Goal: Find specific page/section: Find specific page/section

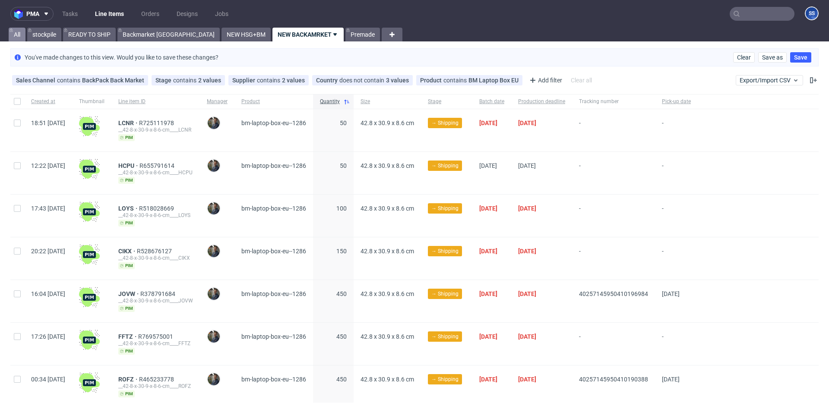
click at [22, 35] on link "All" at bounding box center [17, 35] width 17 height 14
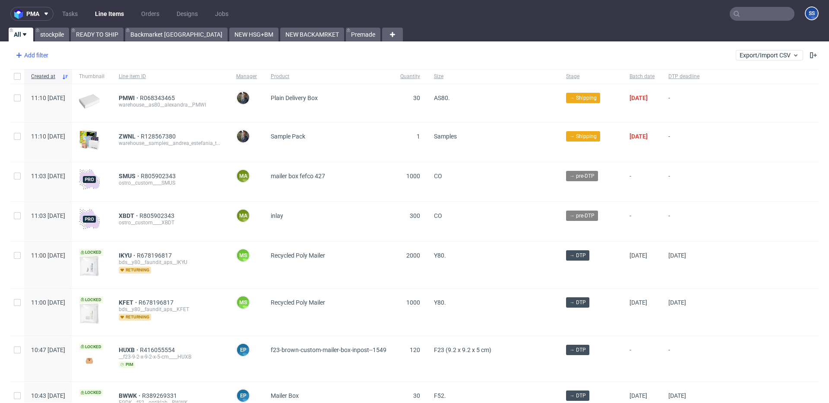
click at [40, 56] on div "Add filter" at bounding box center [31, 55] width 38 height 14
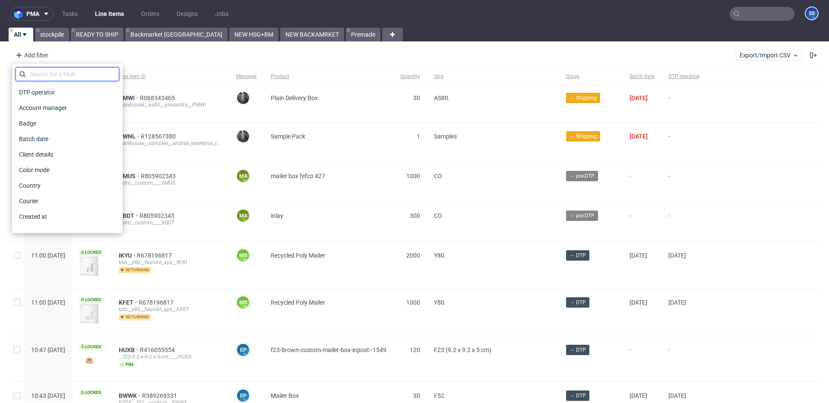
click at [74, 75] on input "text" at bounding box center [68, 74] width 104 height 14
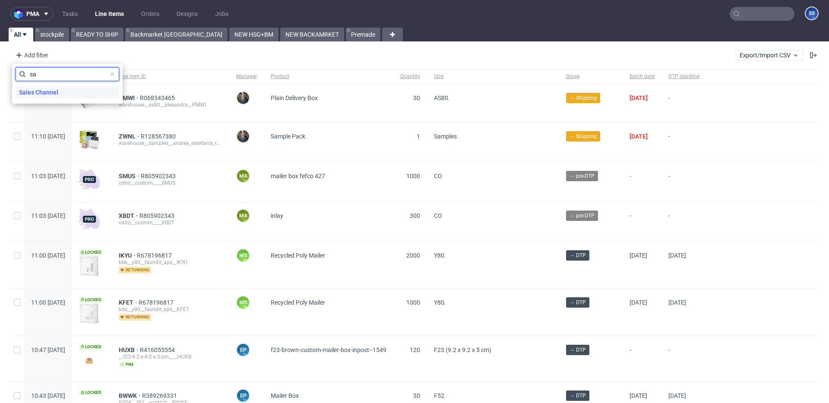
type input "sa"
click at [73, 90] on div "Sales Channel" at bounding box center [68, 92] width 104 height 12
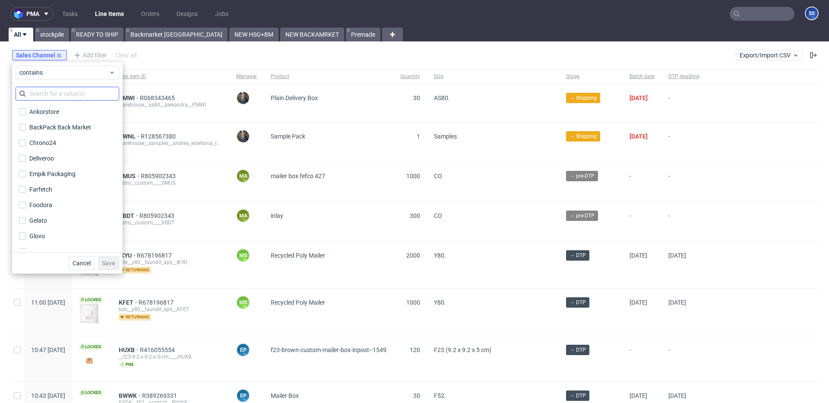
drag, startPoint x: 65, startPoint y: 130, endPoint x: 70, endPoint y: 97, distance: 33.2
click at [66, 130] on div "BackPack Back Market" at bounding box center [60, 127] width 62 height 9
click at [26, 130] on input "BackPack Back Market" at bounding box center [22, 127] width 7 height 7
checkbox input "true"
click at [110, 264] on span "Save" at bounding box center [108, 263] width 13 height 6
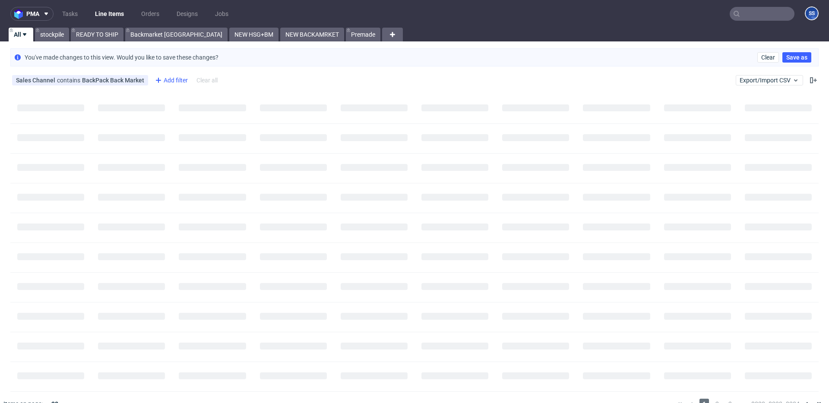
click at [179, 80] on div "Add filter" at bounding box center [171, 80] width 38 height 14
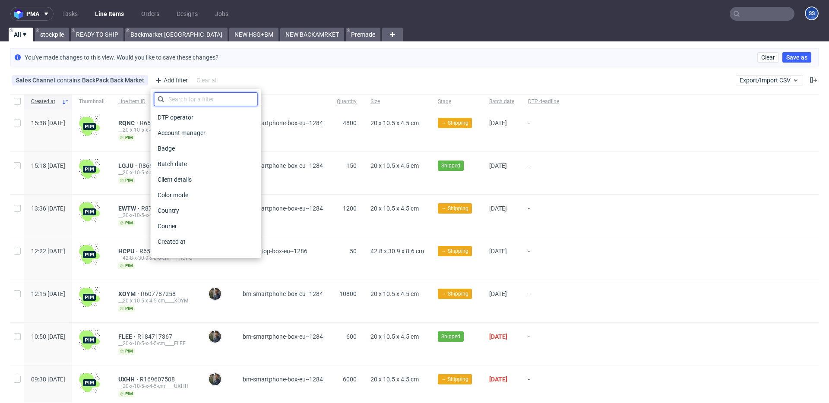
click at [194, 99] on input "text" at bounding box center [206, 99] width 104 height 14
click at [183, 215] on div "Country" at bounding box center [206, 211] width 104 height 12
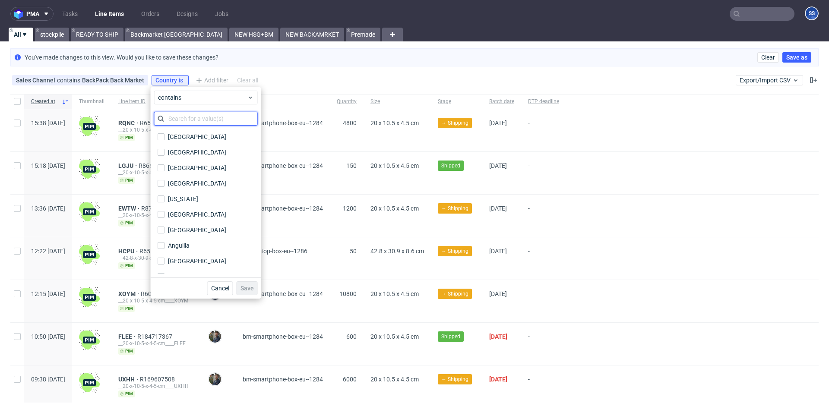
click at [199, 119] on input "text" at bounding box center [206, 119] width 104 height 14
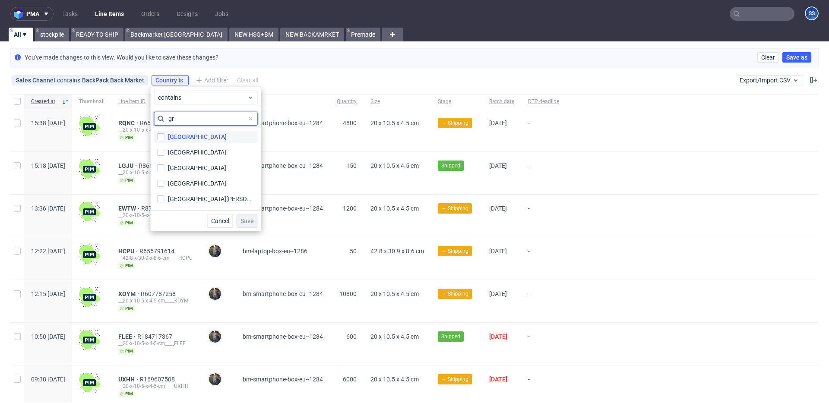
type input "g"
type input "uni"
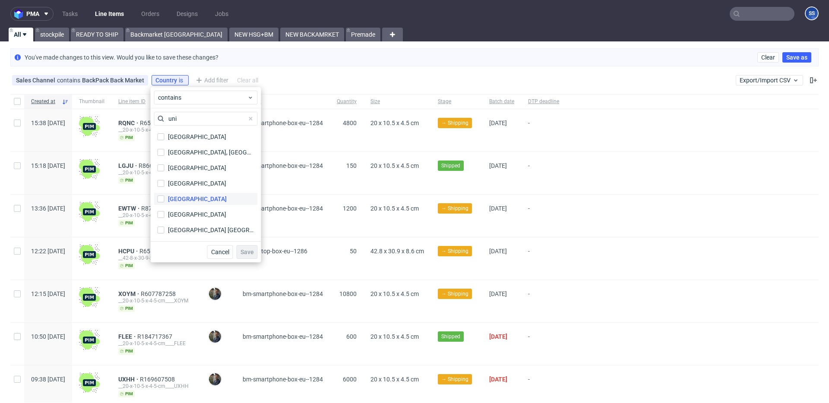
click at [203, 199] on div "[GEOGRAPHIC_DATA]" at bounding box center [197, 199] width 59 height 9
click at [164, 199] on input "[GEOGRAPHIC_DATA]" at bounding box center [161, 199] width 7 height 7
checkbox input "true"
click at [247, 253] on span "Save" at bounding box center [246, 252] width 13 height 6
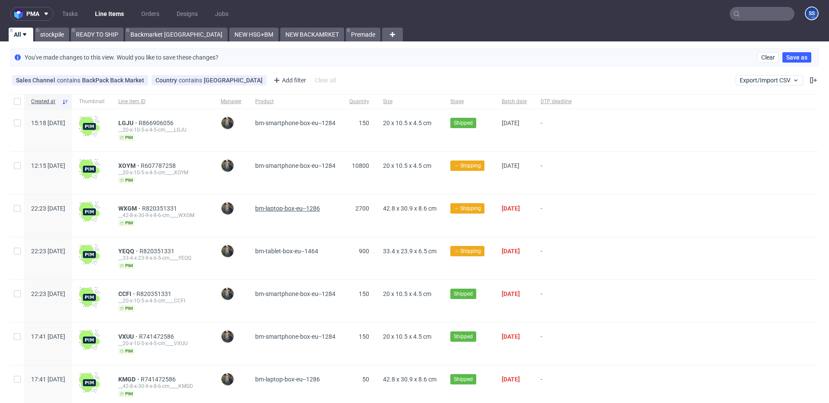
click at [309, 209] on span "bm-laptop-box-eu--1286" at bounding box center [287, 208] width 65 height 7
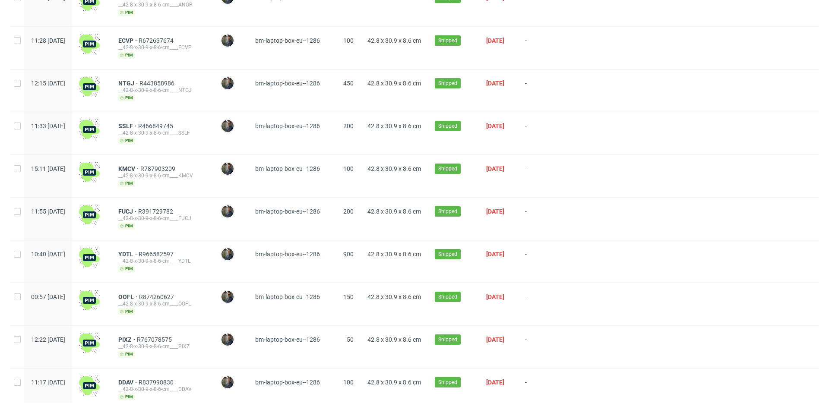
scroll to position [424, 0]
drag, startPoint x: 18, startPoint y: 167, endPoint x: 41, endPoint y: 215, distance: 53.1
click at [22, 167] on div at bounding box center [17, 176] width 14 height 42
checkbox input "true"
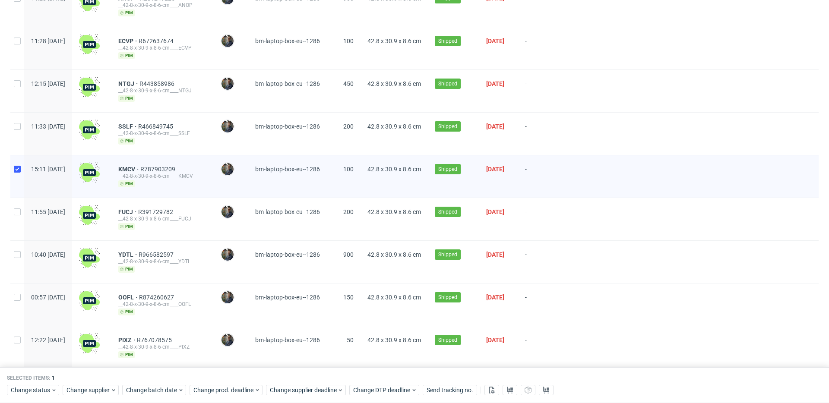
click at [21, 209] on div at bounding box center [17, 219] width 14 height 42
checkbox input "true"
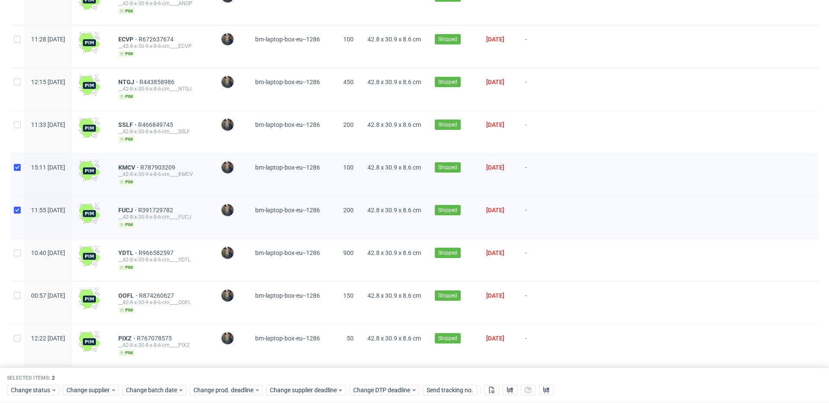
click at [25, 256] on div "10:40 Mon 01.09.2025" at bounding box center [48, 260] width 48 height 42
click at [18, 250] on input "checkbox" at bounding box center [17, 253] width 7 height 7
checkbox input "true"
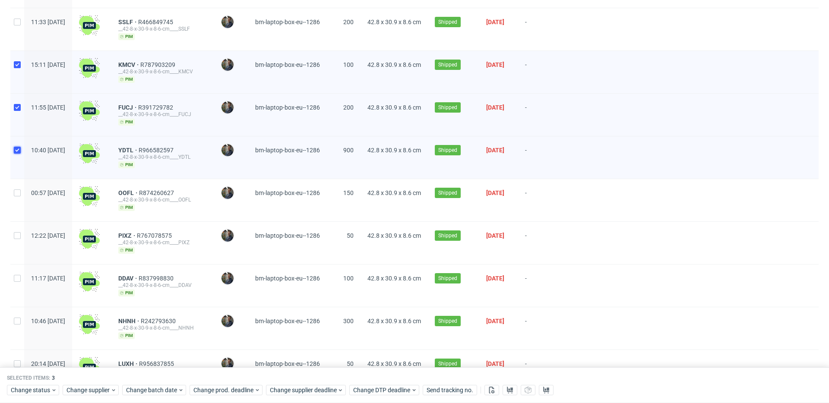
scroll to position [530, 0]
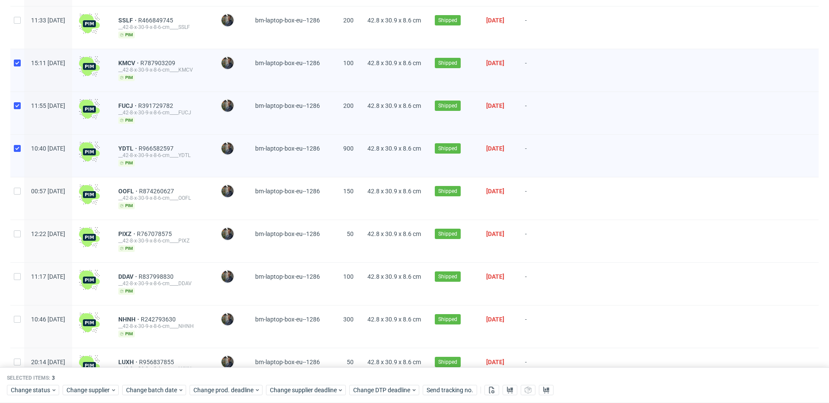
click at [15, 180] on div at bounding box center [17, 198] width 14 height 42
checkbox input "true"
click at [19, 225] on div at bounding box center [17, 241] width 14 height 42
checkbox input "true"
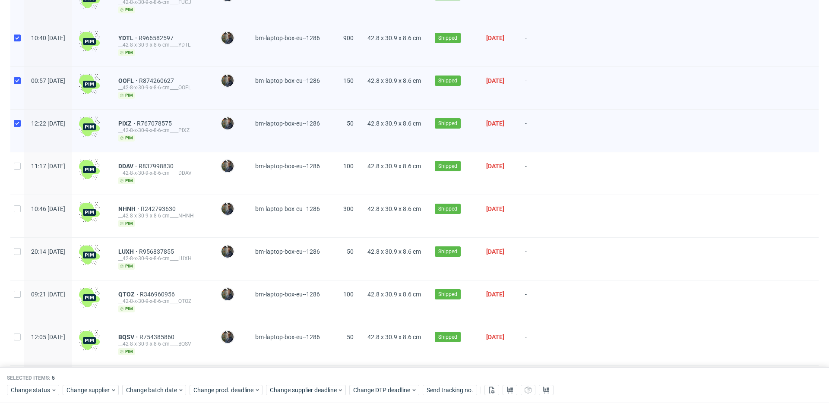
scroll to position [651, 0]
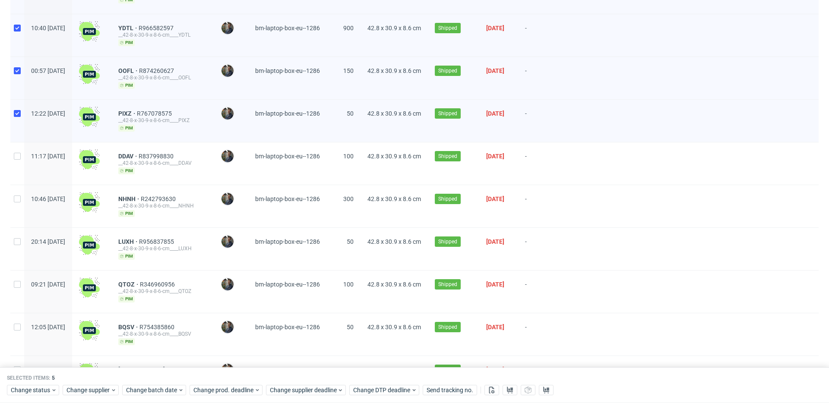
click at [22, 158] on div at bounding box center [17, 163] width 14 height 42
checkbox input "true"
click at [18, 196] on input "checkbox" at bounding box center [17, 199] width 7 height 7
checkbox input "true"
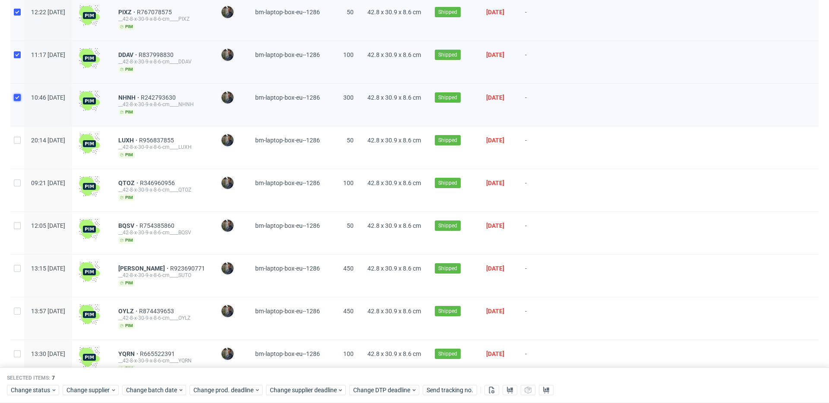
scroll to position [756, 0]
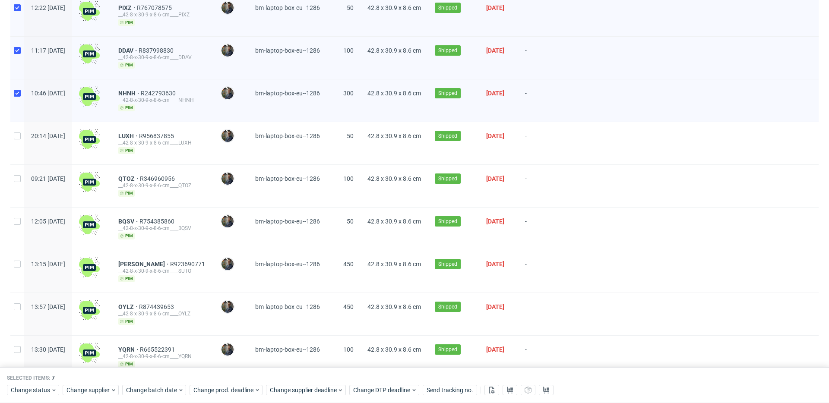
click at [21, 139] on div at bounding box center [17, 143] width 14 height 42
checkbox input "true"
click at [16, 175] on input "checkbox" at bounding box center [17, 178] width 7 height 7
checkbox input "true"
click at [19, 218] on input "checkbox" at bounding box center [17, 221] width 7 height 7
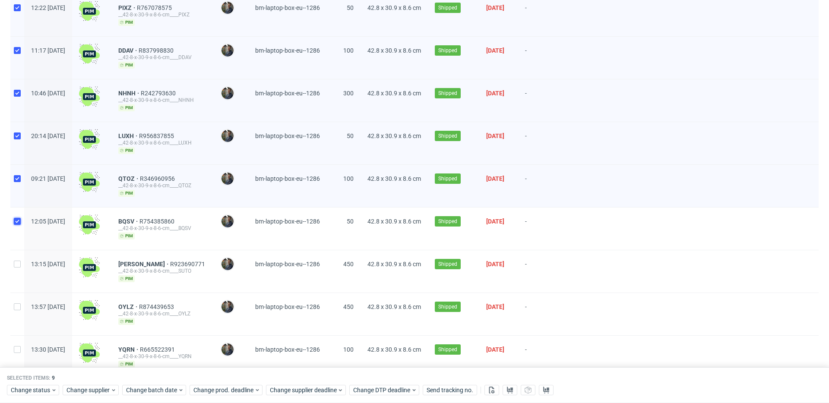
checkbox input "true"
click at [16, 261] on input "checkbox" at bounding box center [17, 264] width 7 height 7
checkbox input "true"
click at [18, 304] on input "checkbox" at bounding box center [17, 307] width 7 height 7
checkbox input "true"
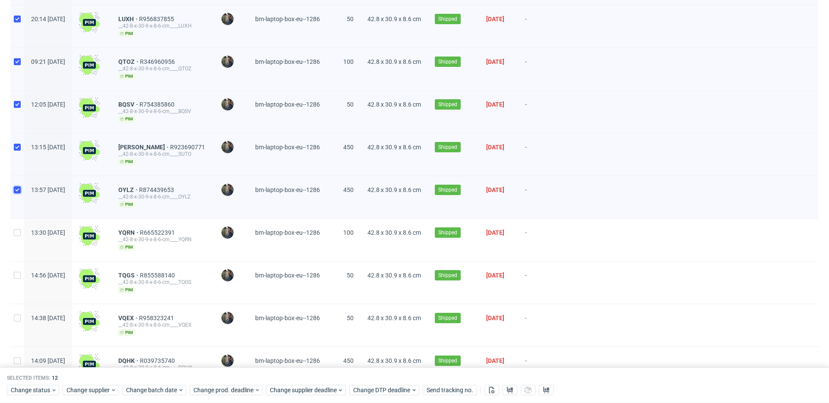
scroll to position [876, 0]
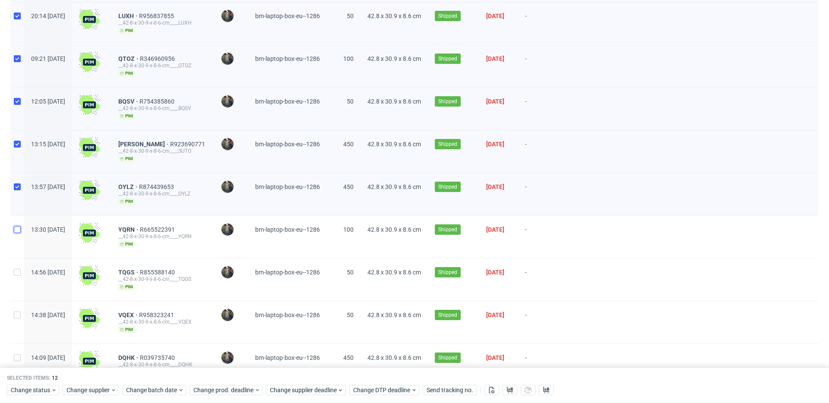
drag, startPoint x: 17, startPoint y: 225, endPoint x: 16, endPoint y: 255, distance: 29.8
click at [17, 226] on input "checkbox" at bounding box center [17, 229] width 7 height 7
checkbox input "true"
click at [16, 269] on input "checkbox" at bounding box center [17, 272] width 7 height 7
checkbox input "true"
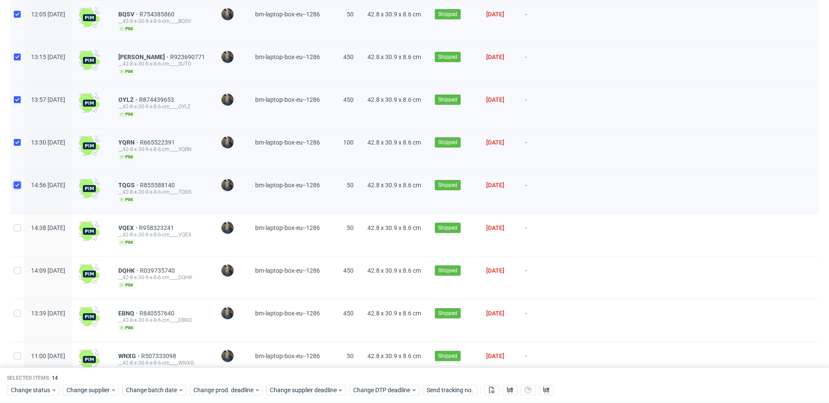
scroll to position [967, 0]
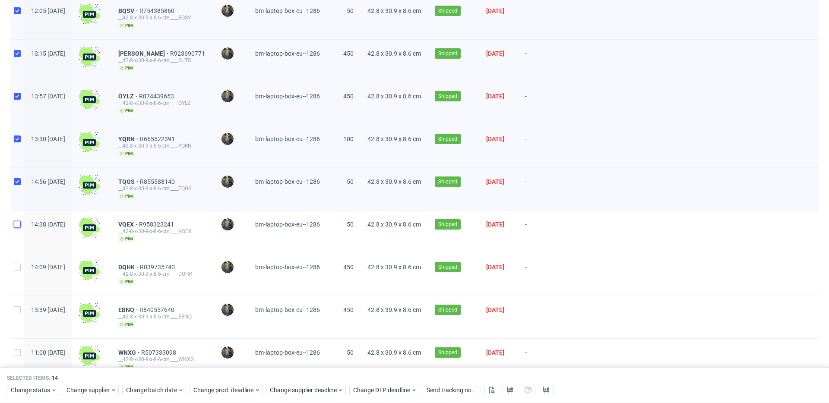
click at [20, 221] on input "checkbox" at bounding box center [17, 224] width 7 height 7
checkbox input "true"
click at [19, 264] on input "checkbox" at bounding box center [17, 267] width 7 height 7
checkbox input "true"
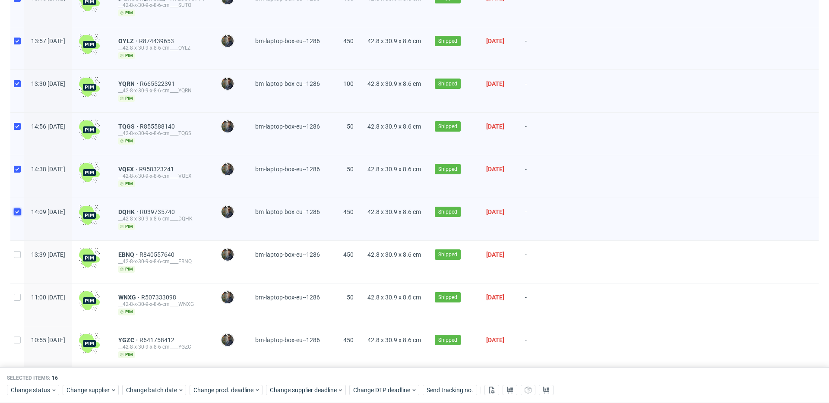
scroll to position [1045, 0]
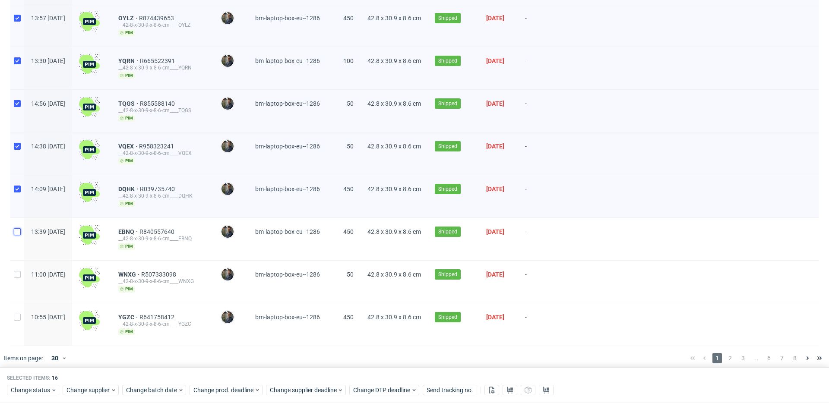
drag, startPoint x: 19, startPoint y: 229, endPoint x: 17, endPoint y: 253, distance: 24.3
click at [19, 229] on input "checkbox" at bounding box center [17, 231] width 7 height 7
checkbox input "true"
click at [16, 271] on input "checkbox" at bounding box center [17, 274] width 7 height 7
checkbox input "true"
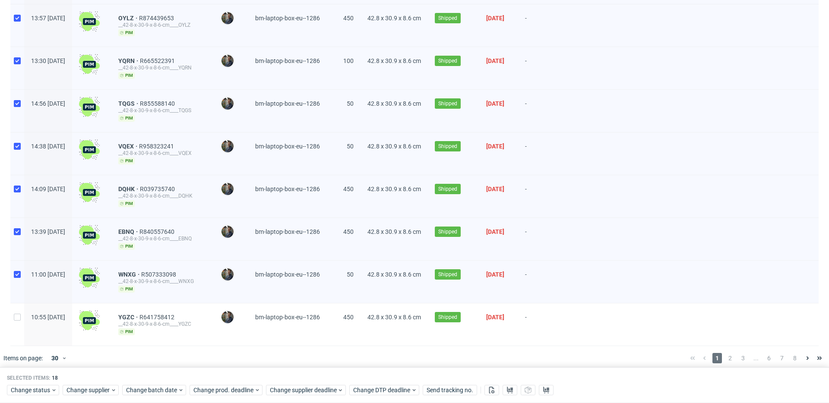
click at [20, 306] on div at bounding box center [17, 325] width 14 height 42
checkbox input "true"
click at [509, 388] on icon at bounding box center [509, 390] width 7 height 7
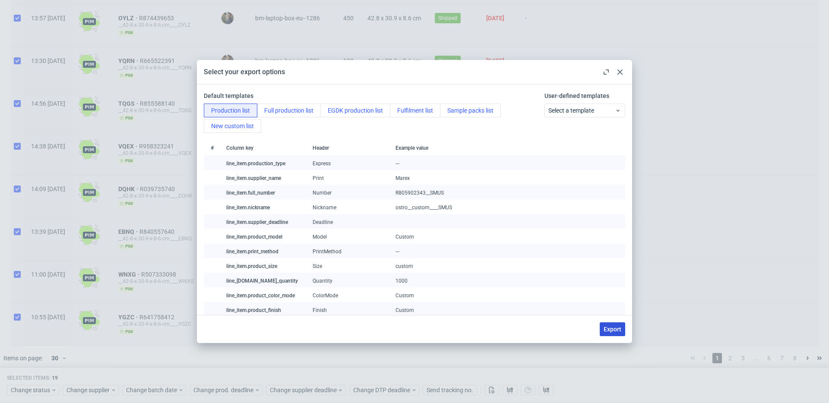
click at [607, 329] on span "Export" at bounding box center [613, 329] width 18 height 6
checkbox input "false"
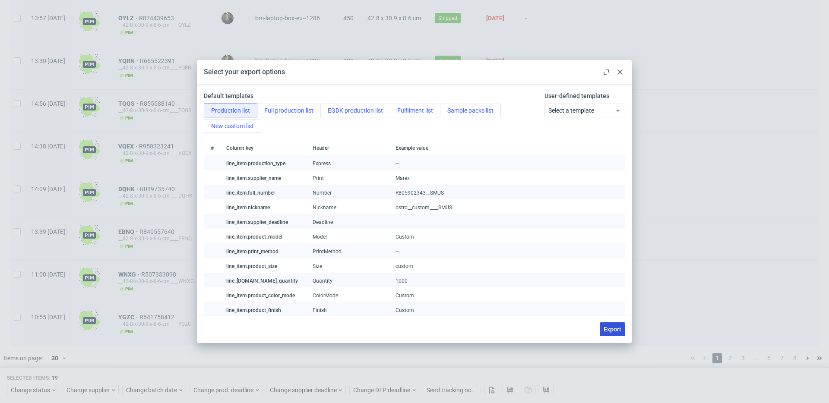
checkbox input "false"
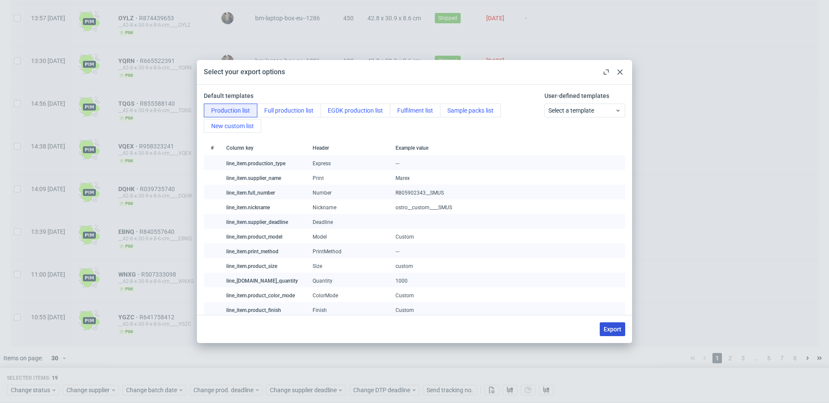
checkbox input "false"
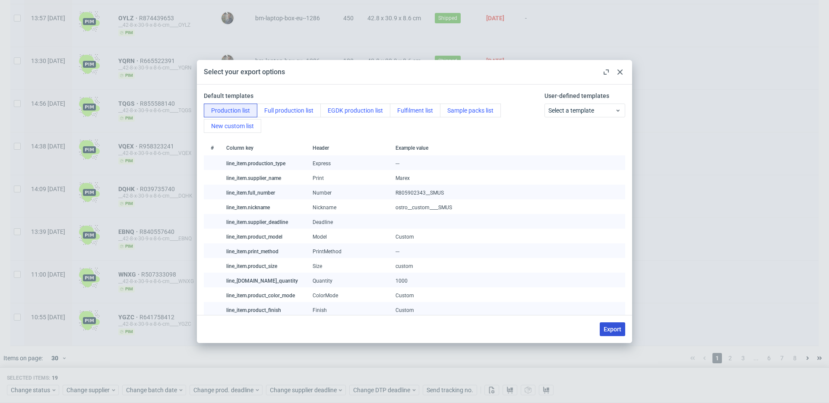
checkbox input "false"
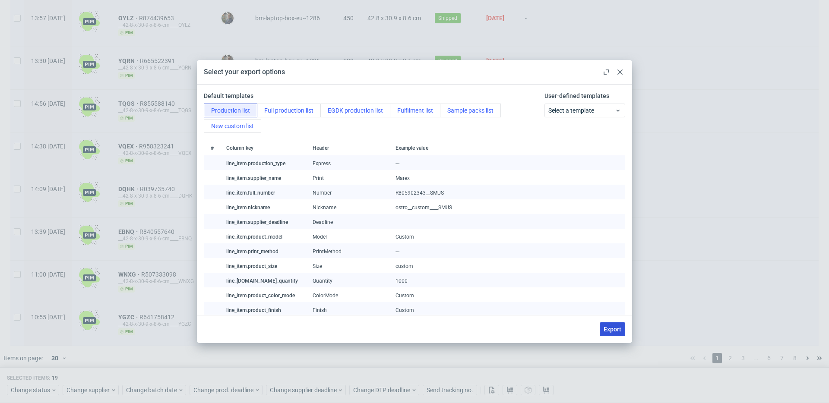
checkbox input "false"
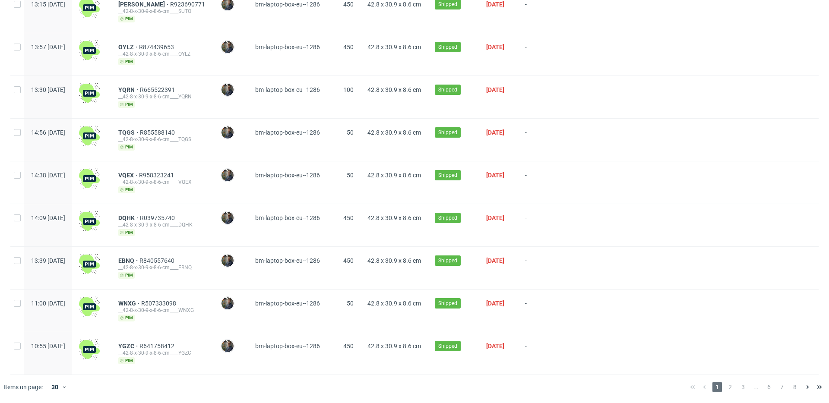
scroll to position [1010, 0]
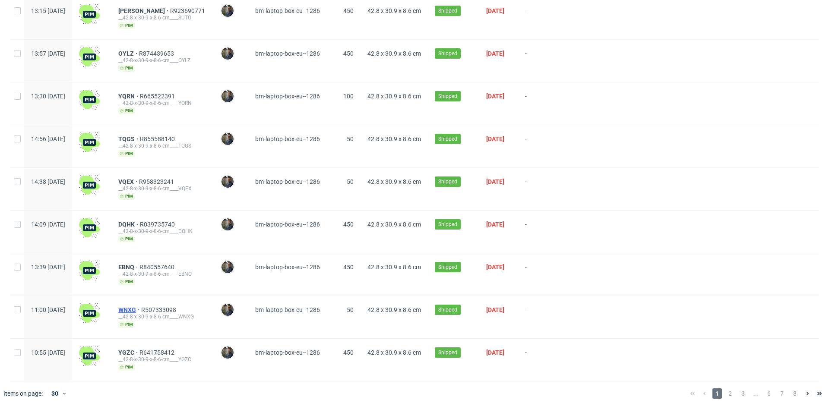
click at [141, 307] on span "WNXG" at bounding box center [129, 310] width 23 height 7
click at [140, 136] on span "TQGS" at bounding box center [129, 139] width 22 height 7
click at [139, 178] on span "VQEX" at bounding box center [128, 181] width 21 height 7
drag, startPoint x: 151, startPoint y: 218, endPoint x: 156, endPoint y: 207, distance: 12.0
click at [140, 221] on span "DQHK" at bounding box center [129, 224] width 22 height 7
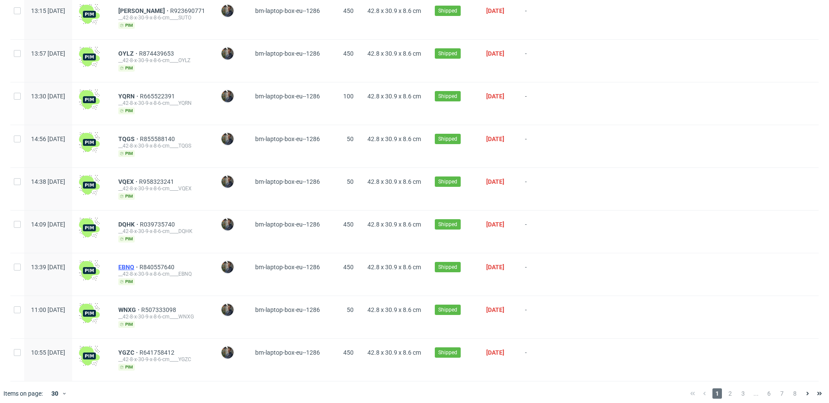
click at [139, 264] on span "EBNQ" at bounding box center [128, 267] width 21 height 7
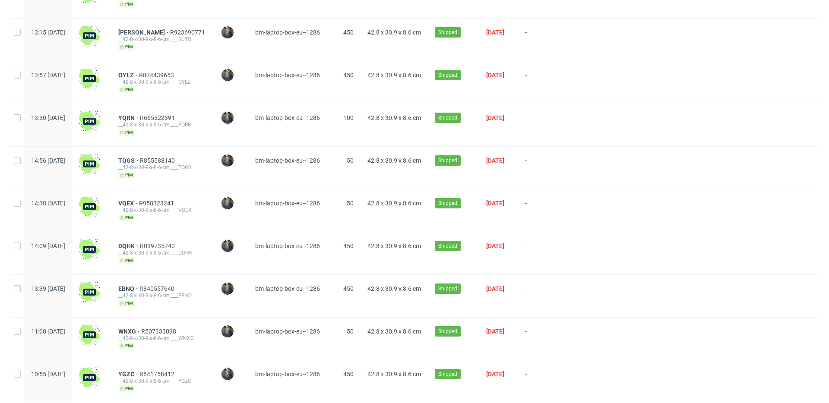
scroll to position [989, 0]
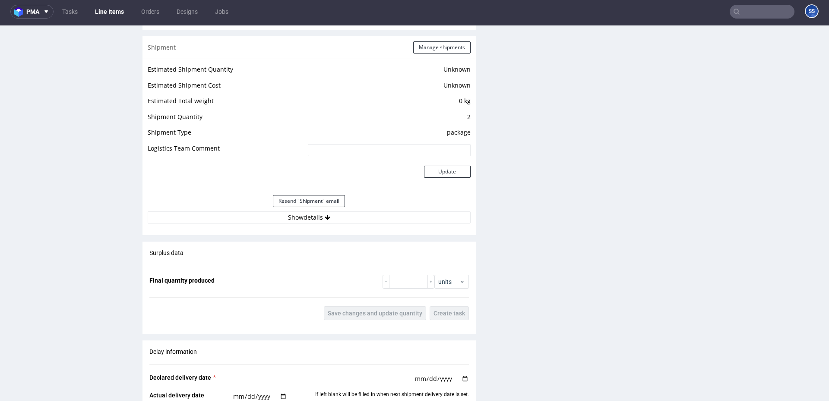
scroll to position [693, 0]
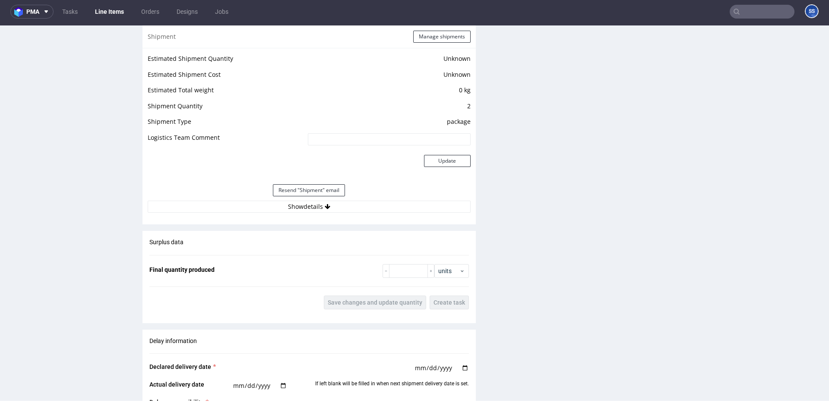
click at [294, 219] on div "Shipment Manage shipments Estimated Shipment Quantity Unknown Estimated Shipmen…" at bounding box center [308, 124] width 333 height 199
click at [300, 204] on button "Show details" at bounding box center [309, 207] width 323 height 12
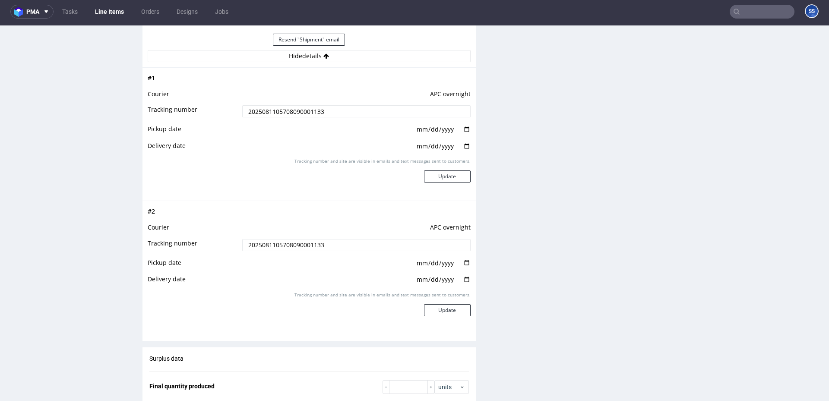
scroll to position [845, 0]
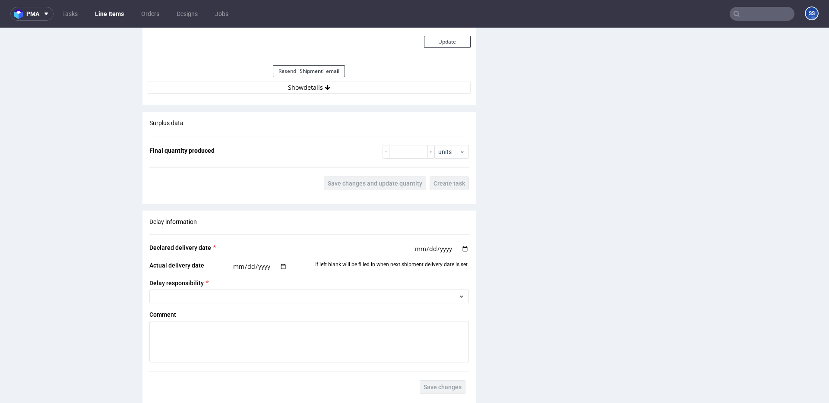
scroll to position [815, 0]
click at [327, 86] on icon at bounding box center [328, 86] width 6 height 6
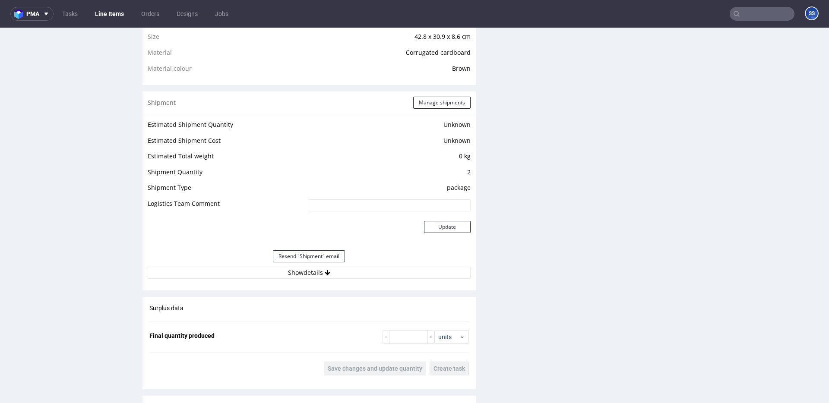
scroll to position [682, 0]
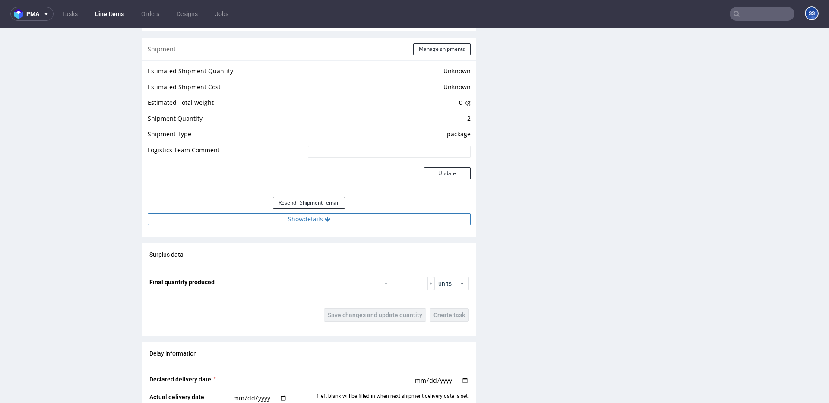
click at [332, 215] on button "Show details" at bounding box center [309, 219] width 323 height 12
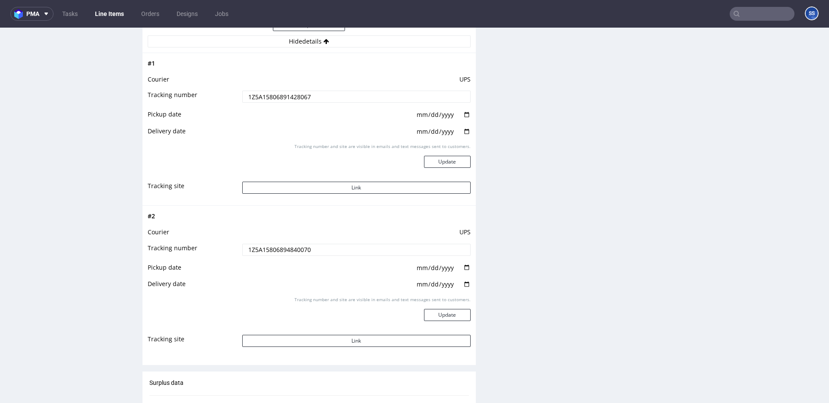
scroll to position [861, 0]
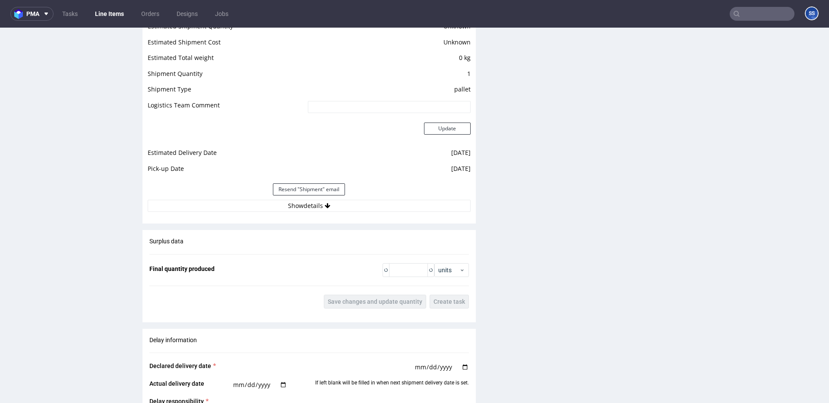
scroll to position [737, 0]
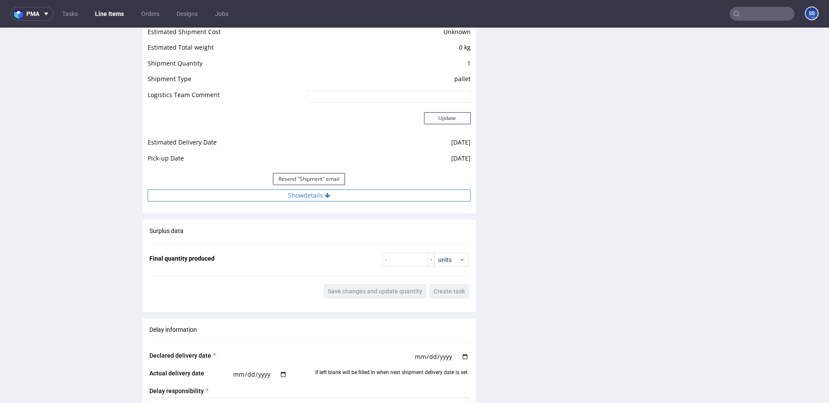
click at [311, 200] on button "Show details" at bounding box center [309, 196] width 323 height 12
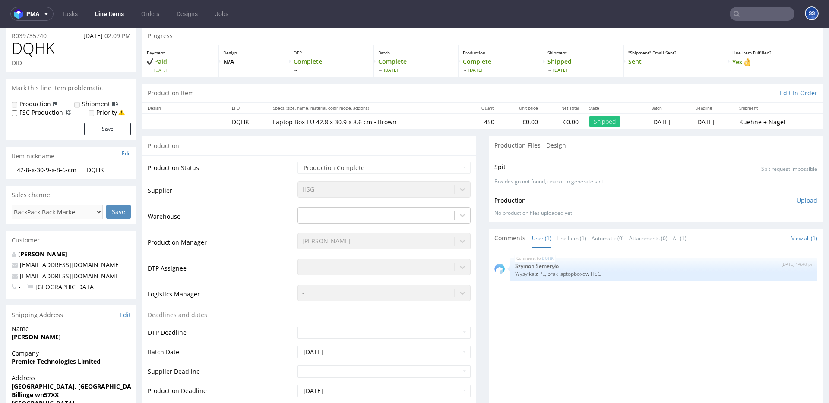
scroll to position [0, 0]
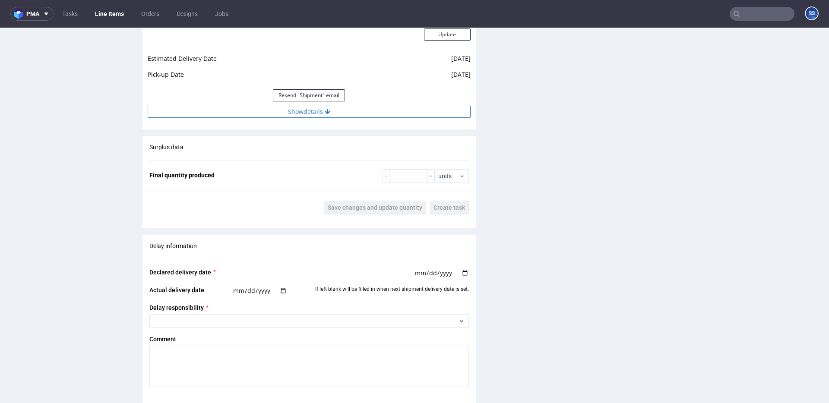
click at [319, 116] on button "Show details" at bounding box center [309, 112] width 323 height 12
